Goal: Information Seeking & Learning: Learn about a topic

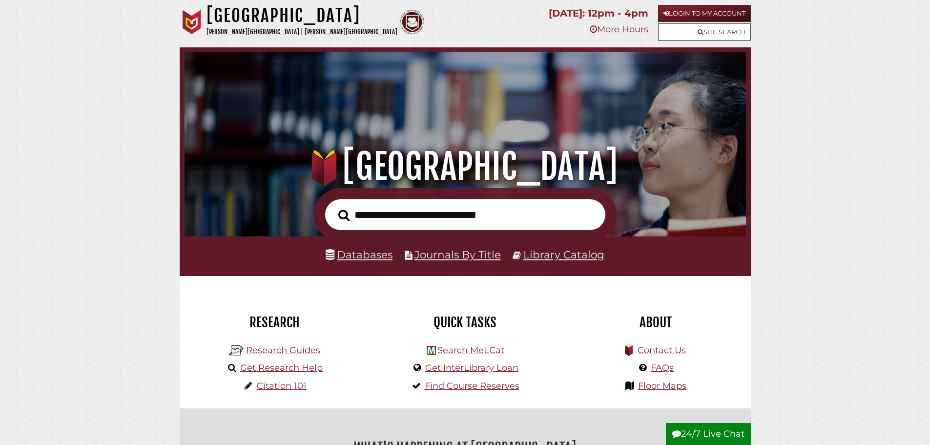
scroll to position [185, 556]
click at [454, 218] on input "text" at bounding box center [465, 215] width 281 height 32
type input "**********"
click at [359, 252] on link "Databases" at bounding box center [359, 254] width 67 height 13
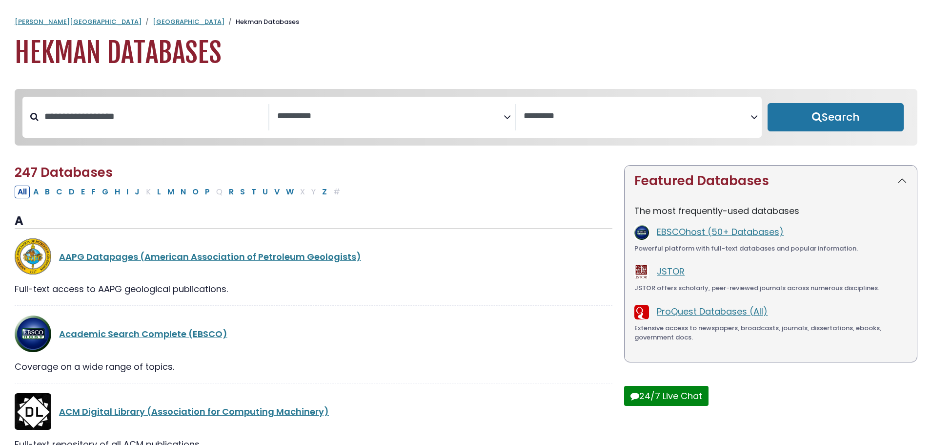
select select "Database Subject Filter"
select select "Database Vendors Filter"
click at [205, 193] on button "P" at bounding box center [207, 191] width 11 height 13
select select "Database Subject Filter"
select select "Database Vendors Filter"
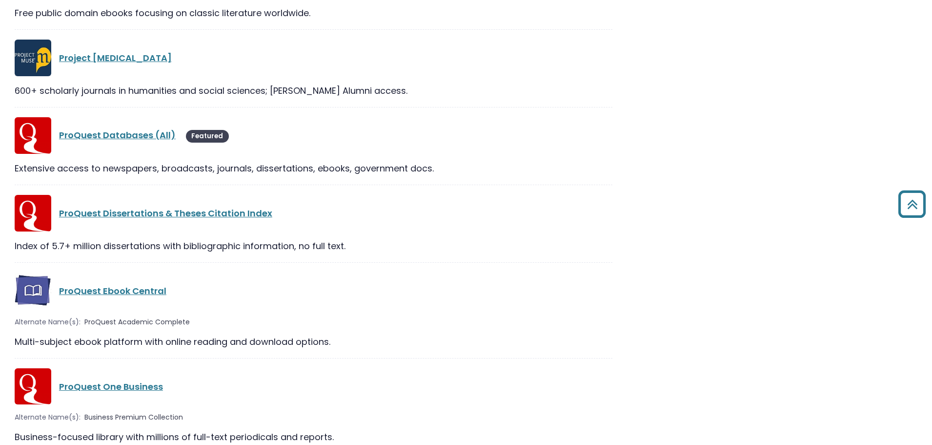
scroll to position [1135, 0]
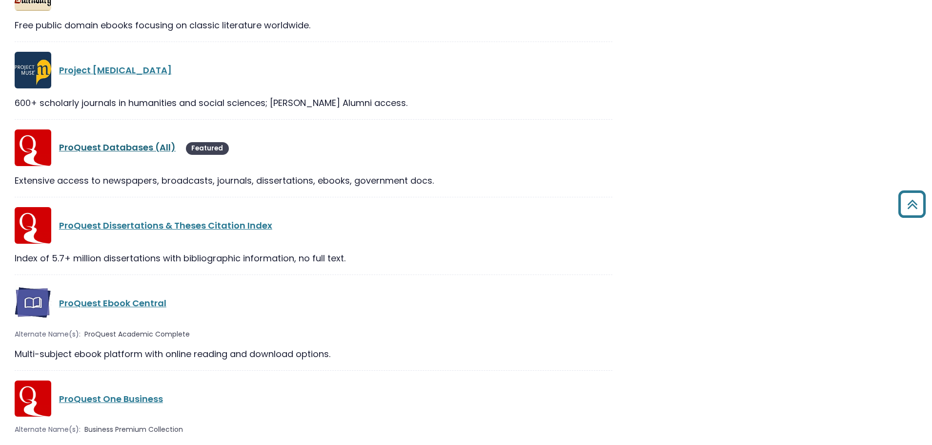
click at [83, 147] on link "ProQuest Databases (All)" at bounding box center [117, 147] width 117 height 12
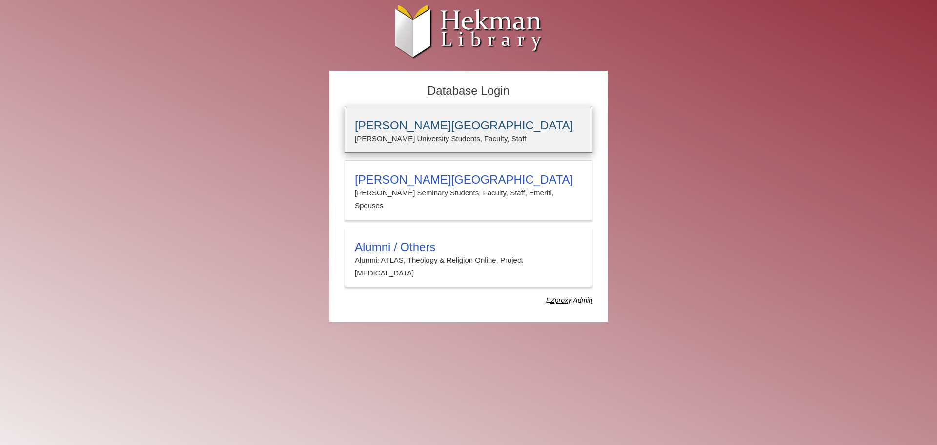
type input "****"
click at [412, 136] on p "Calvin University Students, Faculty, Staff" at bounding box center [468, 138] width 227 height 13
